Goal: Task Accomplishment & Management: Manage account settings

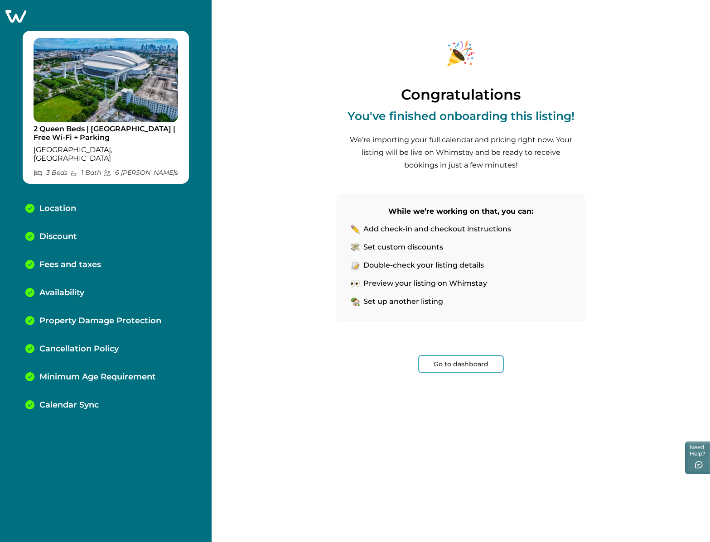
click at [469, 362] on button "Go to dashboard" at bounding box center [461, 364] width 86 height 18
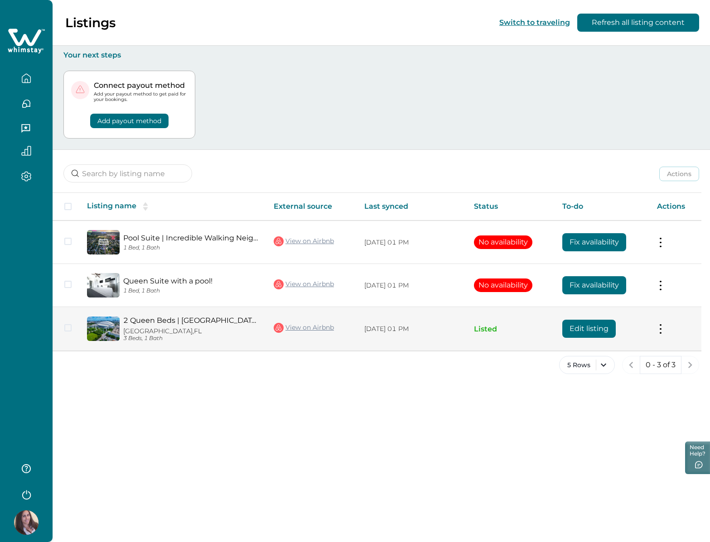
click at [204, 319] on link "2 Queen Beds | [GEOGRAPHIC_DATA] | Free Wi-Fi + Parking" at bounding box center [191, 320] width 136 height 9
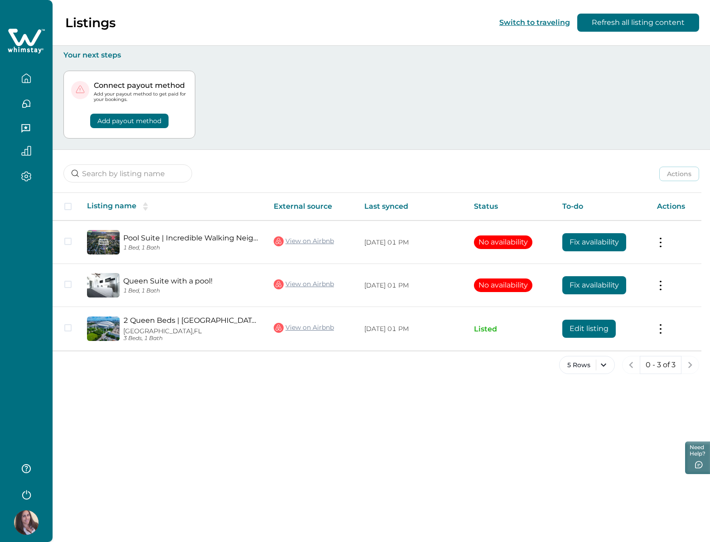
click at [113, 116] on button "Add payout method" at bounding box center [129, 121] width 78 height 14
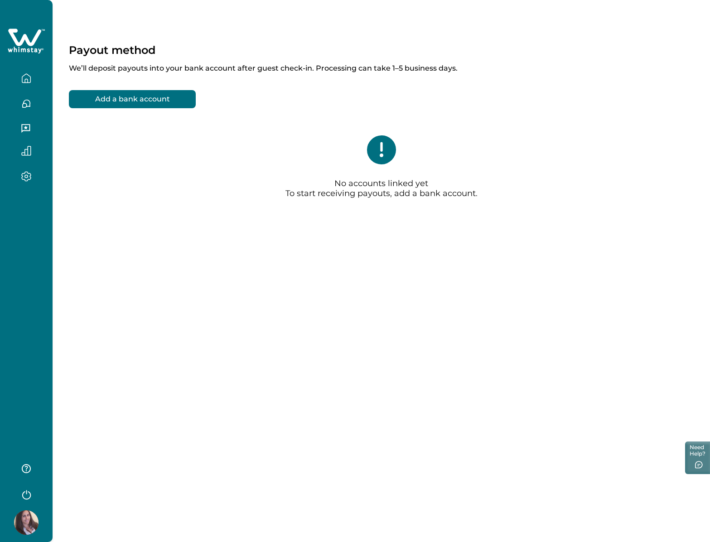
click at [167, 99] on button "Add a bank account" at bounding box center [132, 99] width 127 height 18
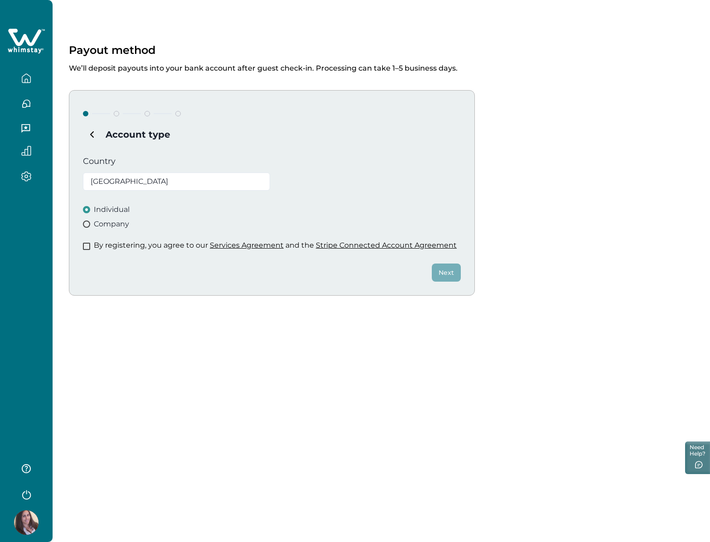
click at [101, 223] on span "Company" at bounding box center [111, 224] width 35 height 11
click at [145, 154] on div "Account type Country [GEOGRAPHIC_DATA] Individual Company By registering, you a…" at bounding box center [272, 193] width 406 height 206
click at [87, 247] on span at bounding box center [86, 246] width 7 height 7
click at [451, 273] on button "Next" at bounding box center [446, 273] width 29 height 18
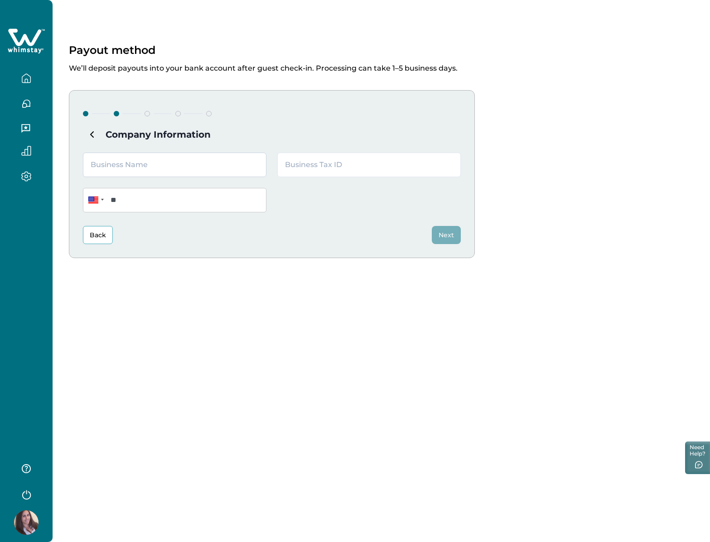
click at [155, 165] on input "text" at bounding box center [174, 165] width 183 height 24
type input "Endless Summer Vacations"
type input "**********"
click at [369, 149] on div "**********" at bounding box center [272, 174] width 406 height 168
click at [357, 165] on input "text" at bounding box center [368, 165] width 183 height 24
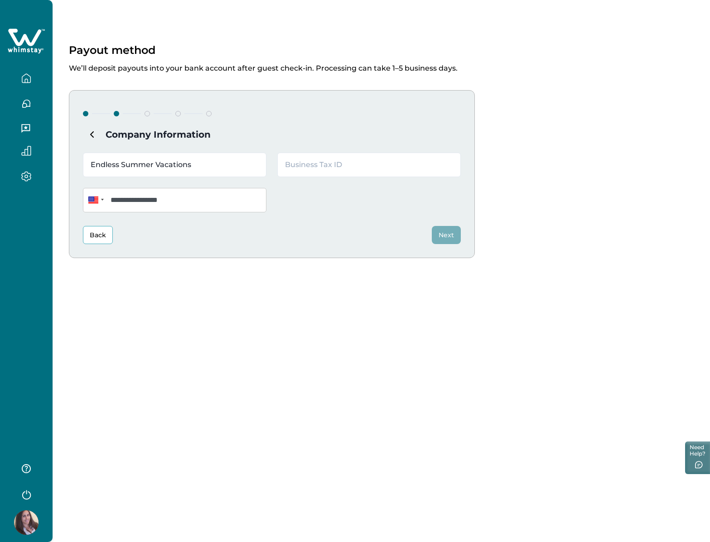
click at [300, 239] on div "Back Next" at bounding box center [272, 235] width 378 height 18
drag, startPoint x: 140, startPoint y: 111, endPoint x: 145, endPoint y: 113, distance: 5.1
click at [143, 112] on div at bounding box center [272, 114] width 378 height 21
click at [145, 114] on div at bounding box center [147, 113] width 5 height 5
click at [325, 170] on input "text" at bounding box center [368, 165] width 183 height 24
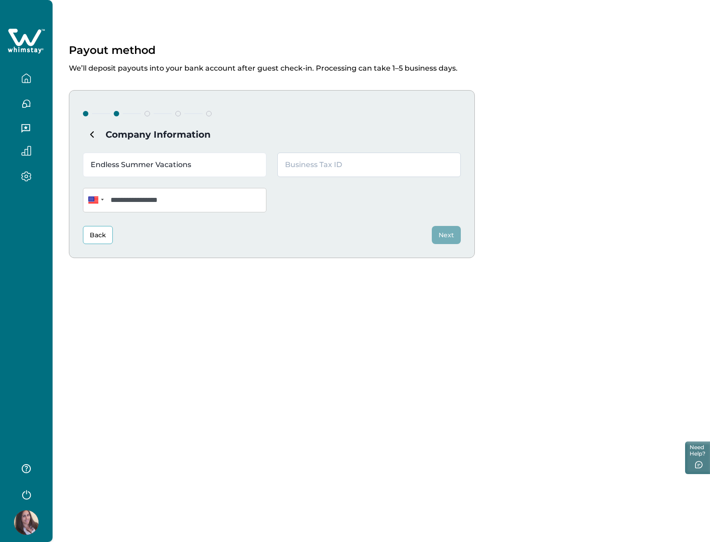
click at [357, 169] on input "text" at bounding box center [368, 165] width 183 height 24
type input "[US_EMPLOYER_IDENTIFICATION_NUMBER]"
click at [445, 237] on button "Next" at bounding box center [446, 235] width 29 height 18
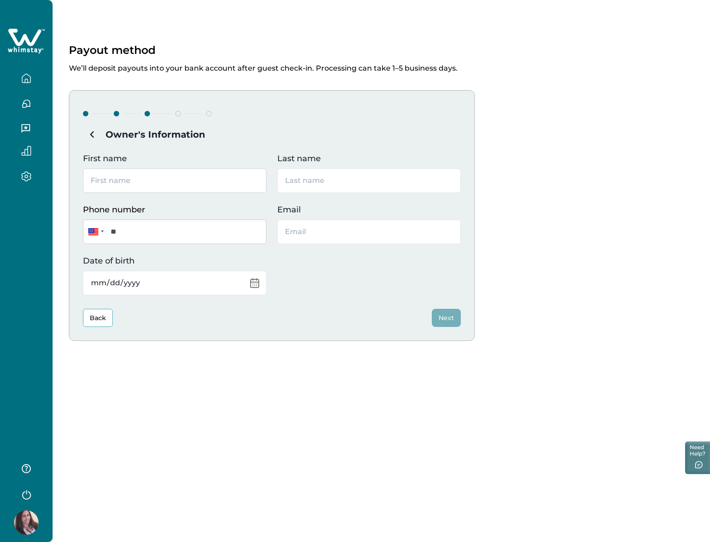
click at [159, 180] on input "First name" at bounding box center [174, 181] width 183 height 24
type input "[PERSON_NAME]"
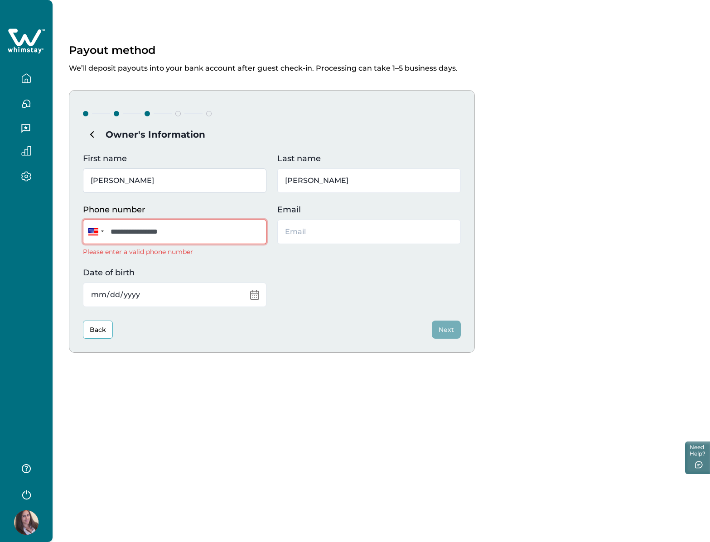
type input "**********"
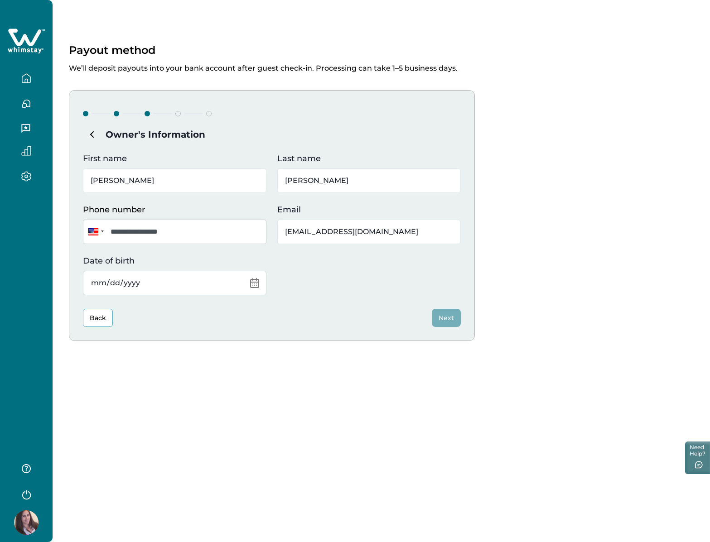
type input "[EMAIL_ADDRESS][DOMAIN_NAME]"
click at [192, 281] on input "Date of birth" at bounding box center [174, 283] width 183 height 24
click at [253, 284] on input "Date of birth" at bounding box center [174, 283] width 183 height 24
type input "[DATE]"
click at [295, 318] on div "Back Next" at bounding box center [272, 318] width 378 height 18
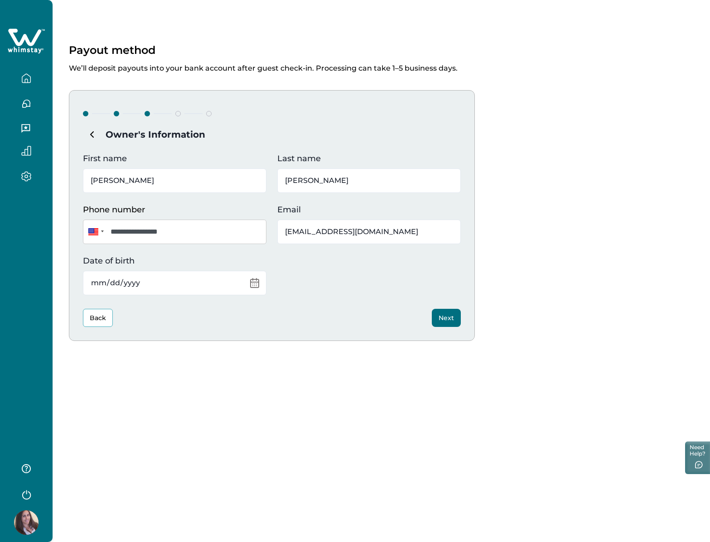
click at [452, 323] on button "Next" at bounding box center [446, 318] width 29 height 18
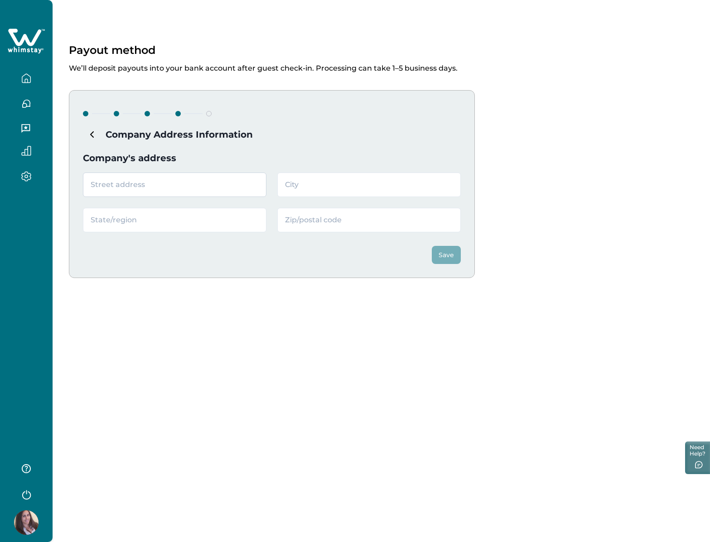
click at [136, 186] on input "text" at bounding box center [174, 185] width 183 height 24
type input "[STREET_ADDRESS]"
type input "[GEOGRAPHIC_DATA]"
type input "FL"
type input "2"
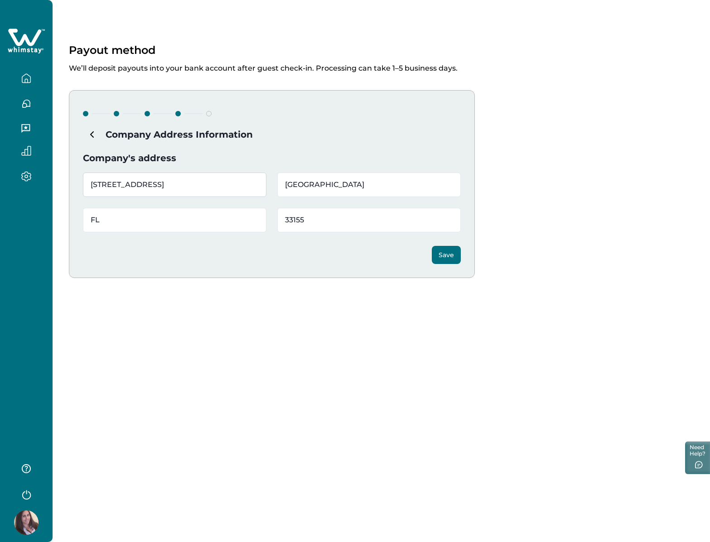
type input "33155"
click at [432, 246] on button "Save" at bounding box center [446, 255] width 29 height 18
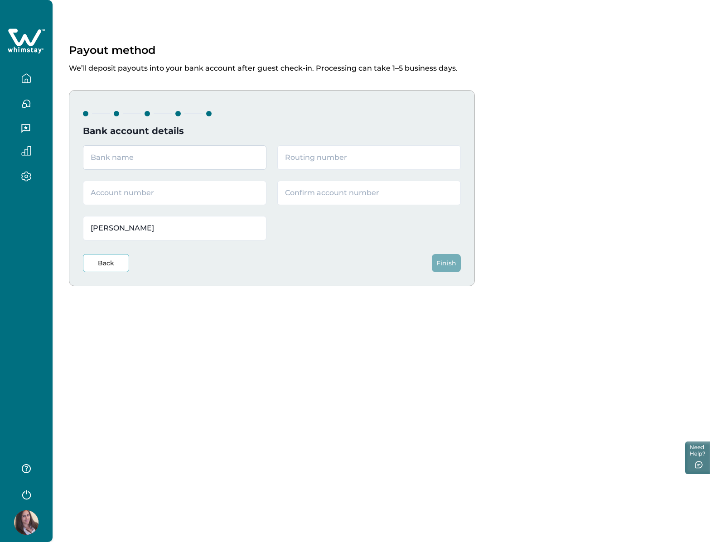
click at [151, 159] on input "text" at bounding box center [174, 157] width 183 height 24
type input "J"
type input "[PERSON_NAME] [PERSON_NAME]"
type input "267084131"
type input "788013883"
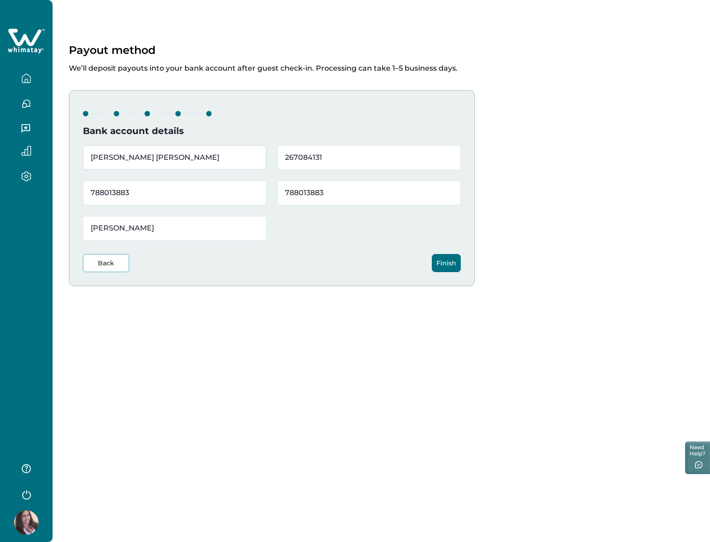
type input "788013883"
click at [452, 261] on button "Finish" at bounding box center [446, 263] width 29 height 18
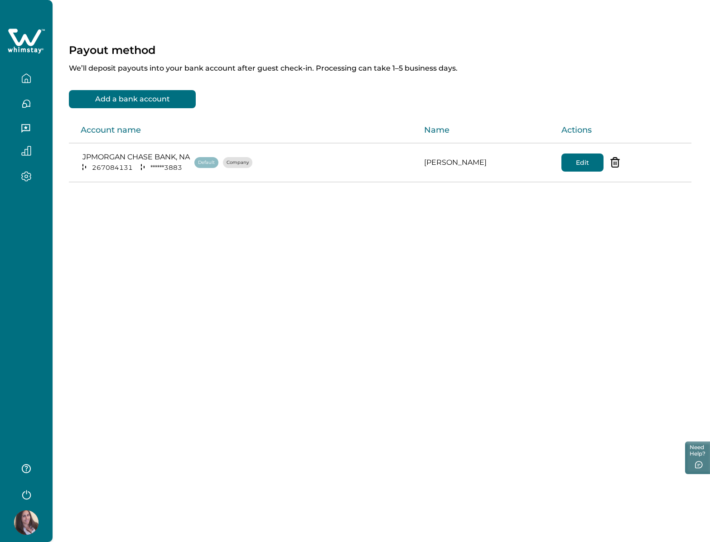
drag, startPoint x: 202, startPoint y: 228, endPoint x: 65, endPoint y: 153, distance: 156.5
click at [202, 228] on div "Payout method We’ll deposit payouts into your bank account after guest check-in…" at bounding box center [381, 125] width 657 height 251
click at [27, 106] on icon "button" at bounding box center [27, 104] width 8 height 8
